Goal: Find specific page/section: Find specific page/section

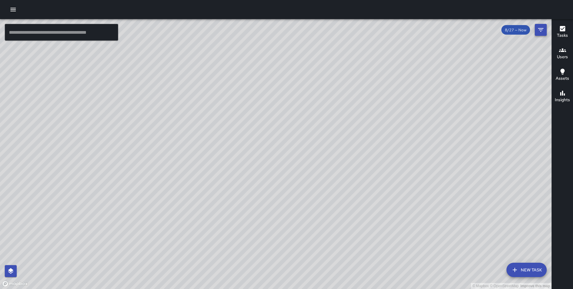
click at [541, 26] on icon "Filters" at bounding box center [540, 29] width 7 height 7
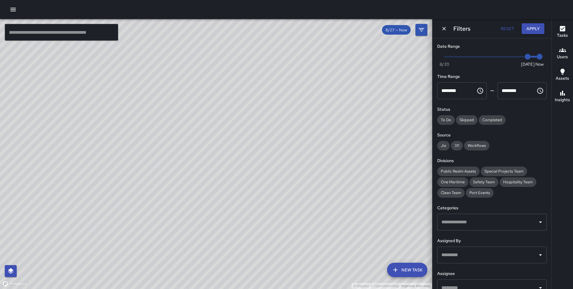
type input "*"
click at [510, 57] on span "Now [DATE] [DATE] 10:25 am" at bounding box center [492, 56] width 95 height 9
click at [536, 26] on button "Apply" at bounding box center [533, 28] width 23 height 11
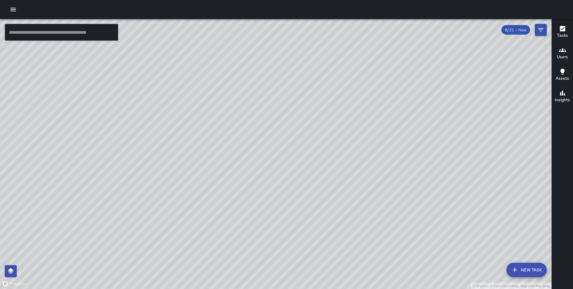
drag, startPoint x: 281, startPoint y: 129, endPoint x: 262, endPoint y: 72, distance: 60.7
click at [262, 72] on div "© Mapbox © OpenStreetMap Improve this map" at bounding box center [276, 154] width 552 height 270
click at [12, 8] on icon "button" at bounding box center [13, 9] width 7 height 7
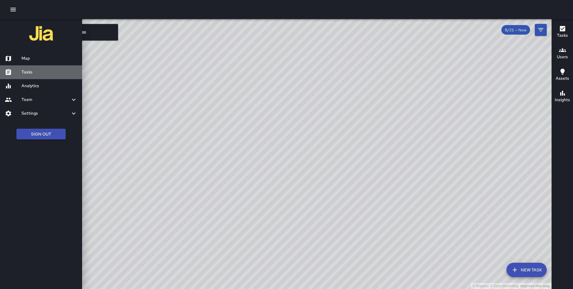
click at [36, 76] on link "Tasks" at bounding box center [41, 72] width 82 height 14
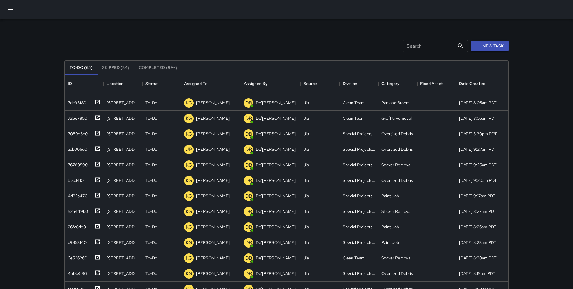
scroll to position [64, 0]
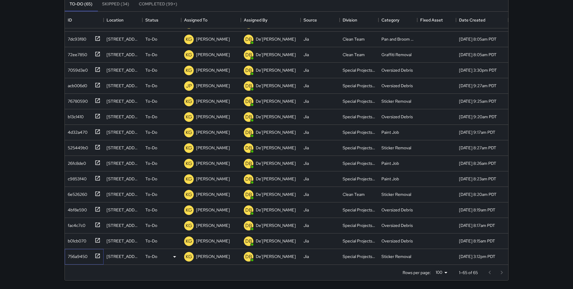
click at [82, 259] on div "756a9450" at bounding box center [76, 255] width 22 height 8
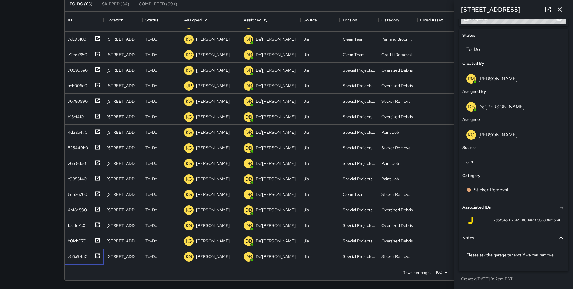
scroll to position [0, 0]
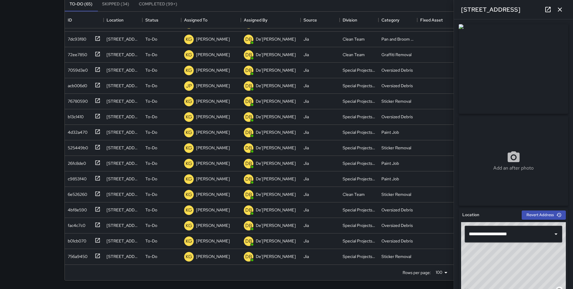
click at [559, 8] on icon "button" at bounding box center [560, 9] width 7 height 7
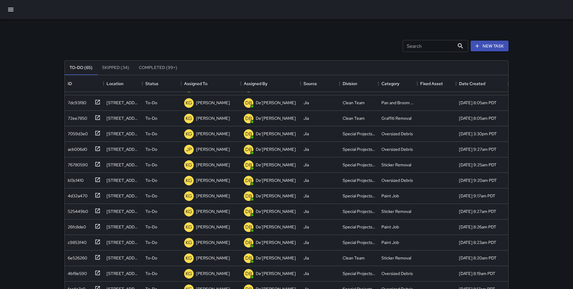
click at [10, 4] on button "button" at bounding box center [11, 9] width 14 height 14
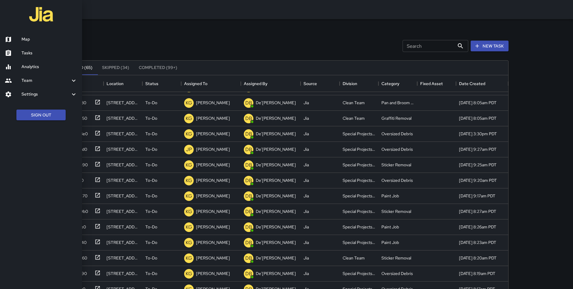
click at [40, 41] on h6 "Map" at bounding box center [49, 39] width 56 height 7
